Goal: Task Accomplishment & Management: Manage account settings

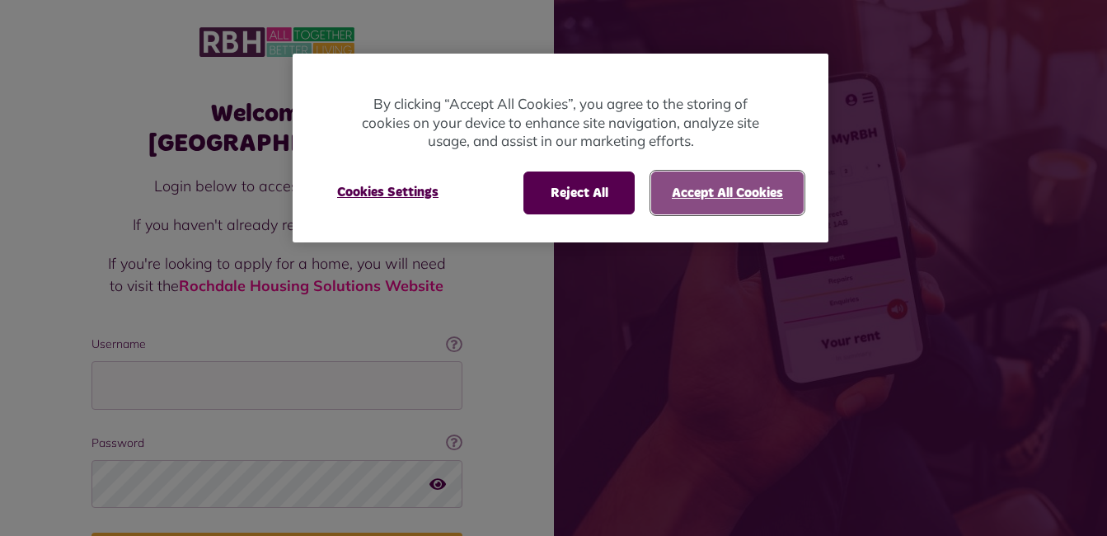
click at [678, 186] on button "Accept All Cookies" at bounding box center [727, 193] width 153 height 43
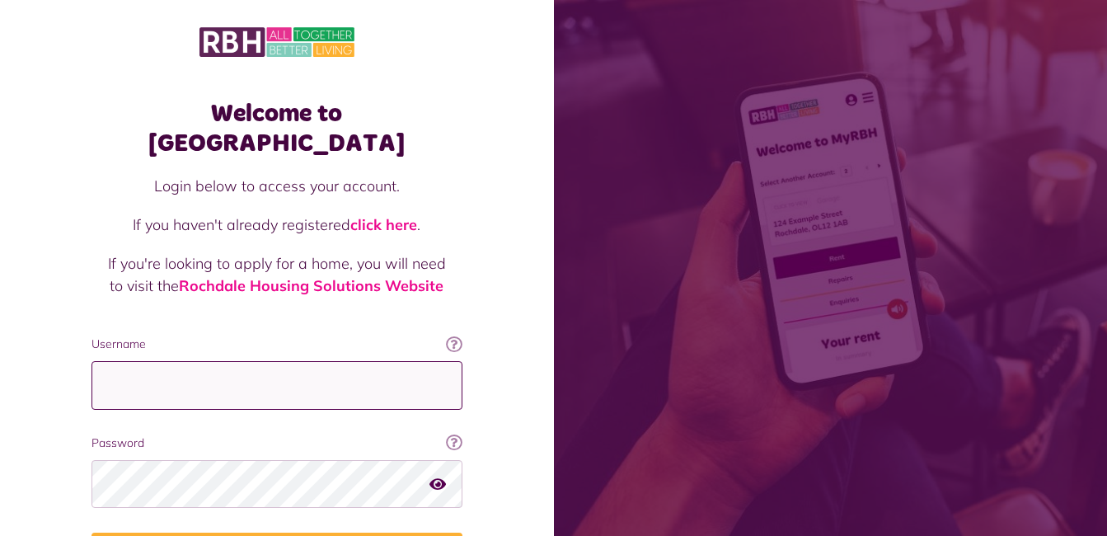
click at [409, 361] on input "Username" at bounding box center [277, 385] width 371 height 49
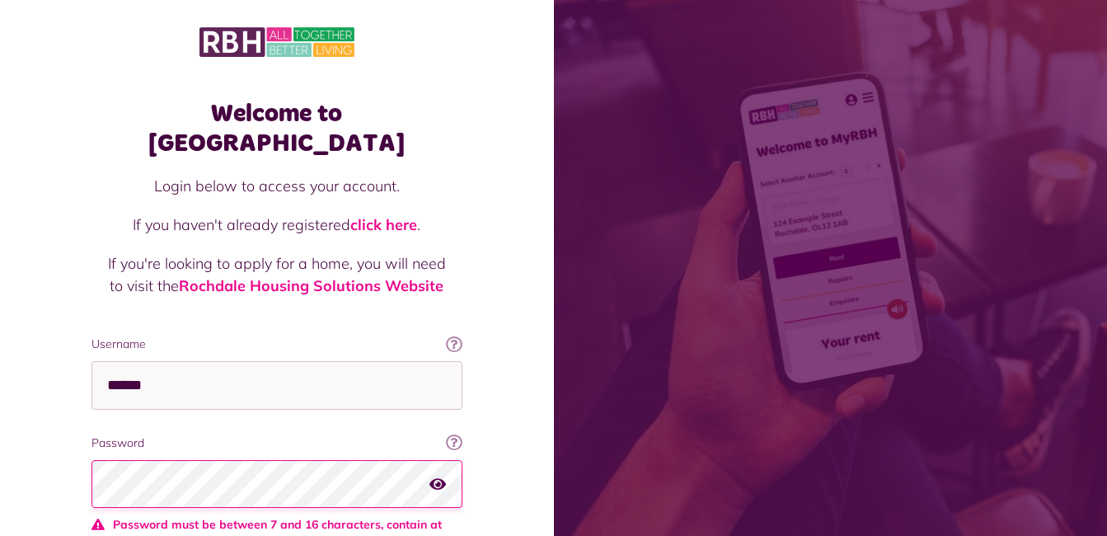
click at [435, 476] on icon "button" at bounding box center [438, 483] width 16 height 15
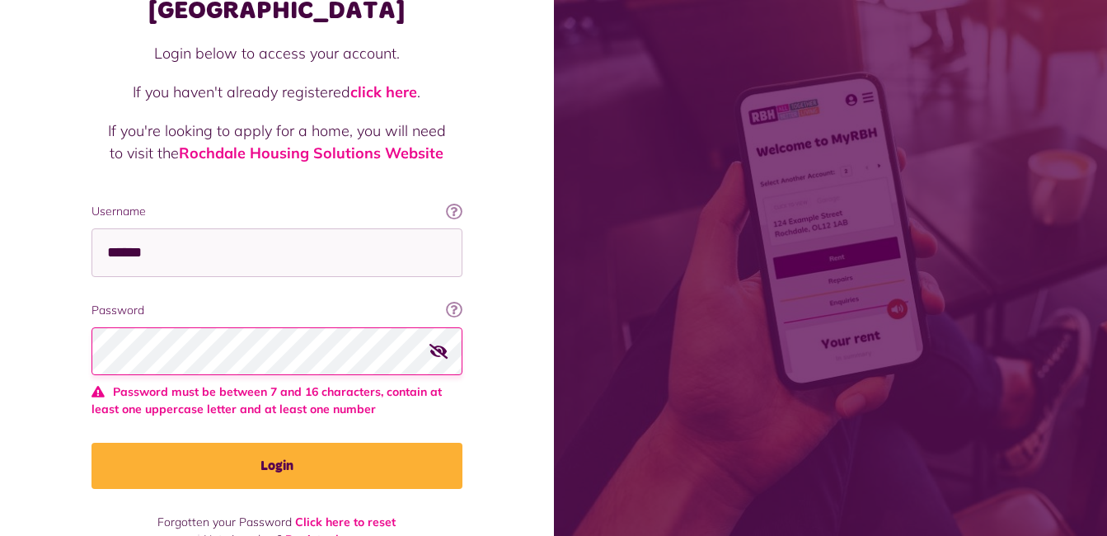
scroll to position [140, 0]
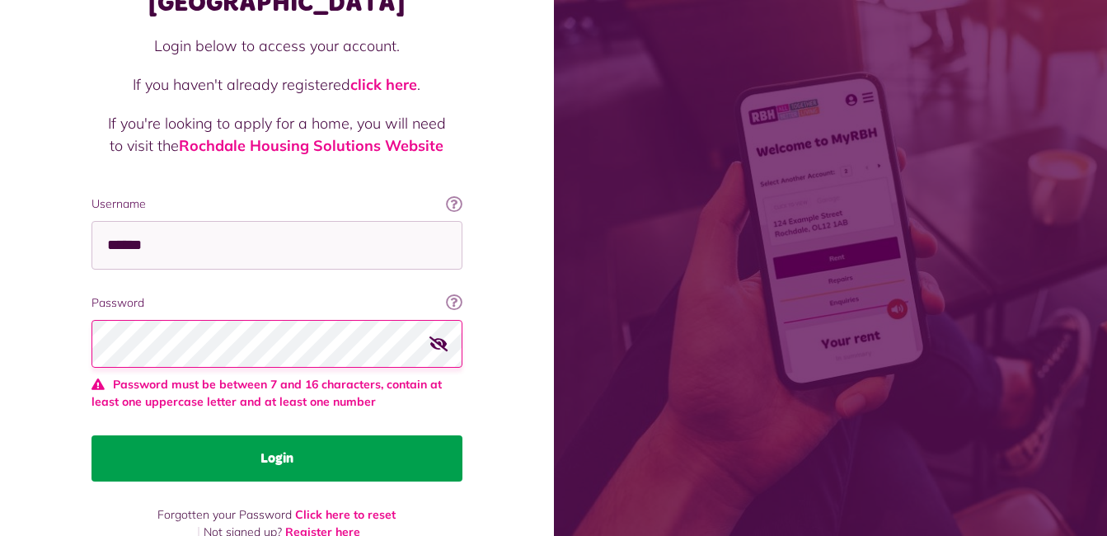
click at [345, 435] on button "Login" at bounding box center [277, 458] width 371 height 46
click at [287, 435] on button "Login" at bounding box center [277, 458] width 371 height 46
click at [290, 435] on button "Login" at bounding box center [277, 458] width 371 height 46
click at [292, 435] on button "Login" at bounding box center [277, 458] width 371 height 46
drag, startPoint x: 292, startPoint y: 430, endPoint x: 276, endPoint y: 423, distance: 17.0
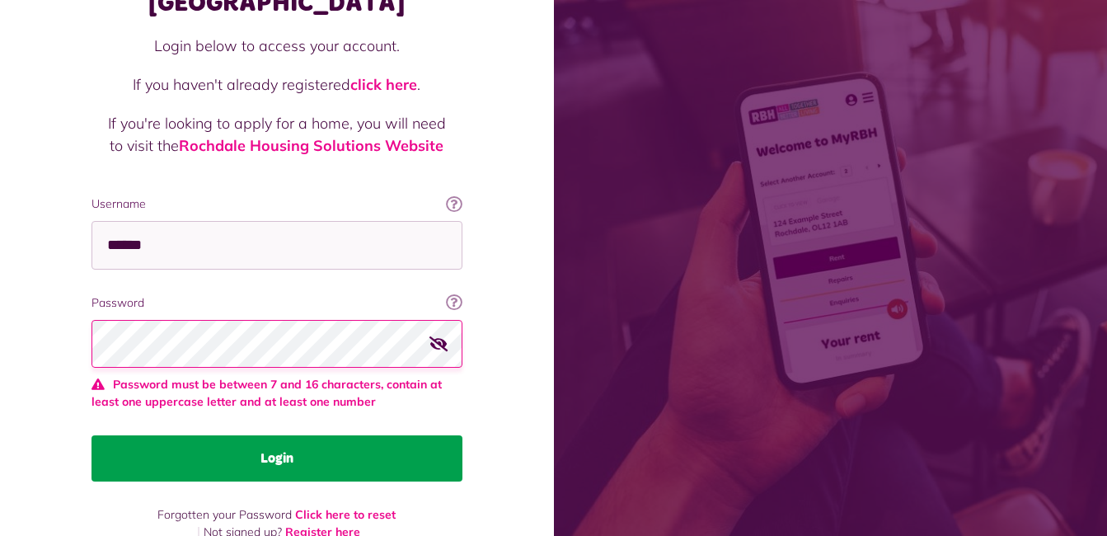
click at [276, 435] on button "Login" at bounding box center [277, 458] width 371 height 46
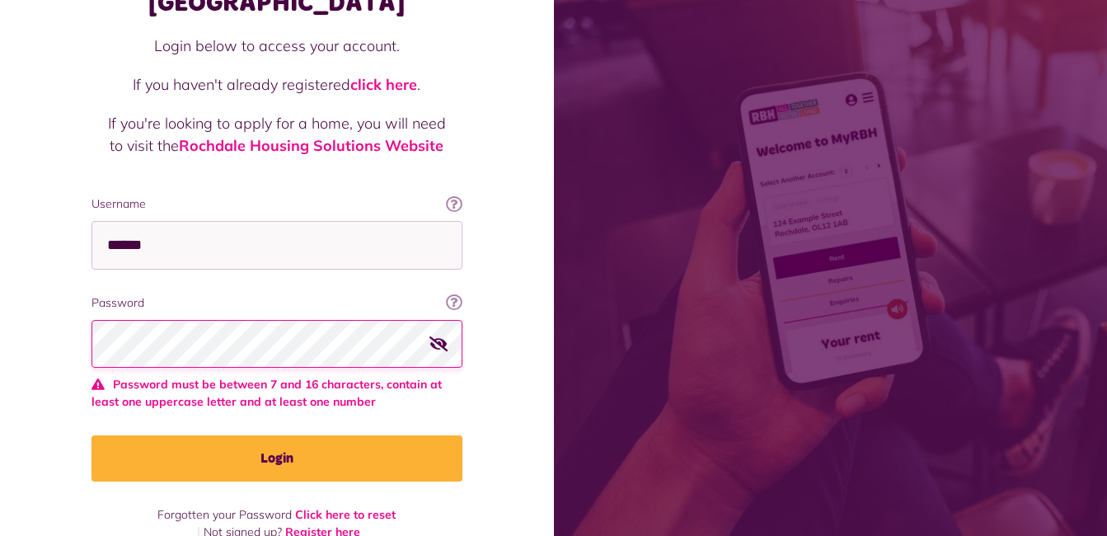
click at [438, 336] on icon "button" at bounding box center [439, 343] width 19 height 15
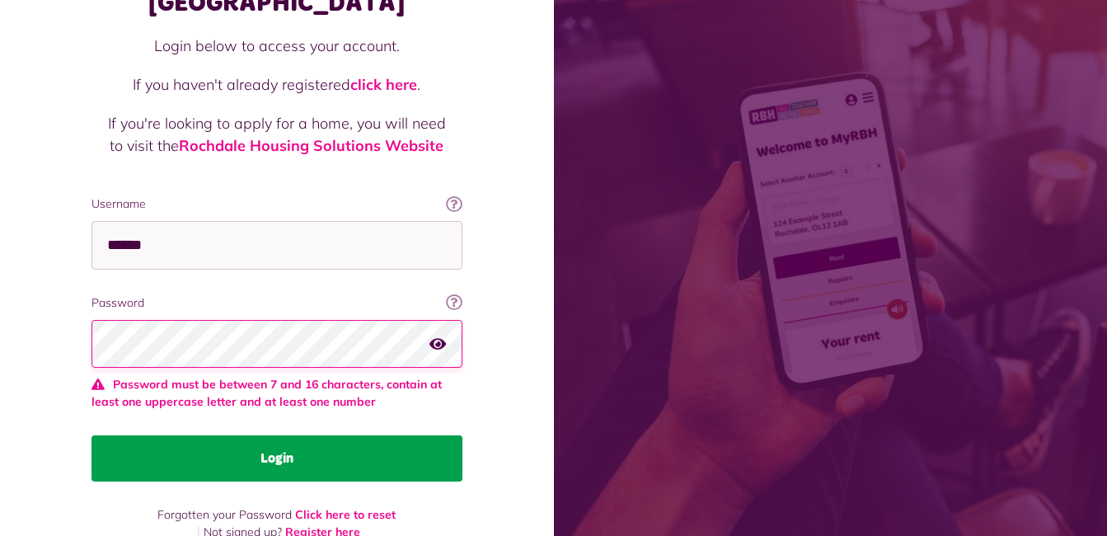
scroll to position [123, 0]
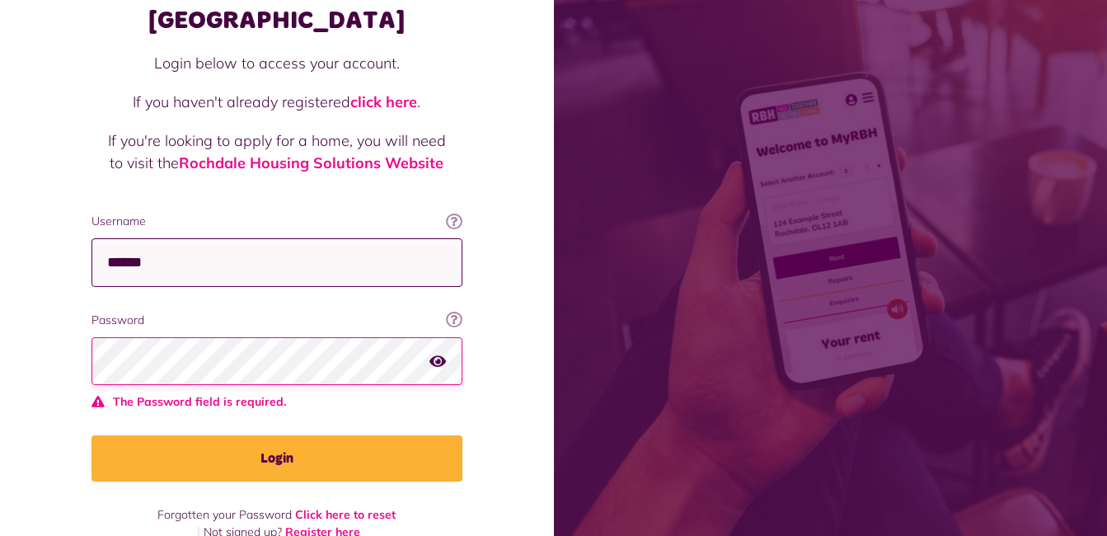
click at [240, 238] on input "******" at bounding box center [277, 262] width 371 height 49
type input "*"
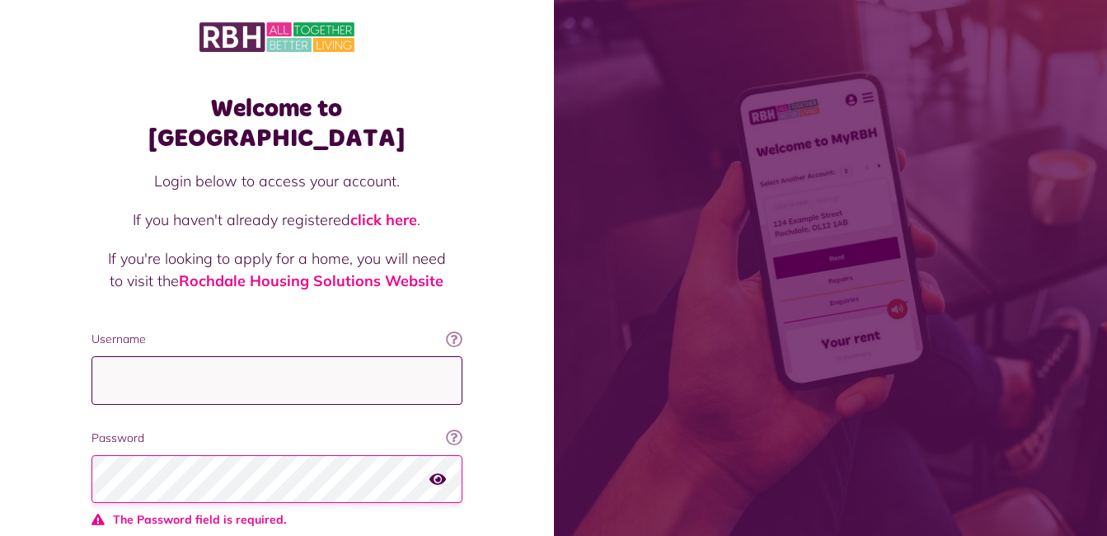
scroll to position [0, 0]
